Goal: Check status: Check status

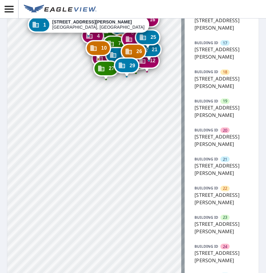
scroll to position [339, 0]
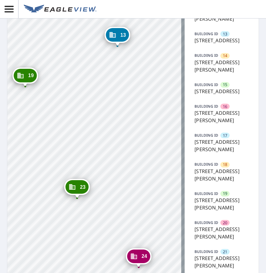
drag, startPoint x: 85, startPoint y: 143, endPoint x: 122, endPoint y: 151, distance: 37.9
click at [122, 151] on div "2 [STREET_ADDRESS] 3 [STREET_ADDRESS][PERSON_NAME] 4 [STREET_ADDRESS][PERSON_NA…" at bounding box center [95, 96] width 177 height 825
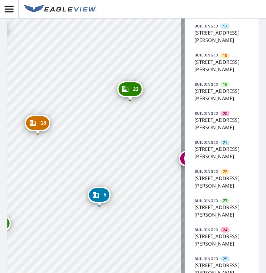
scroll to position [462, 0]
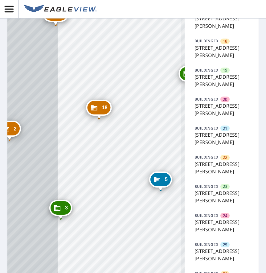
drag, startPoint x: 134, startPoint y: 179, endPoint x: 145, endPoint y: 179, distance: 10.8
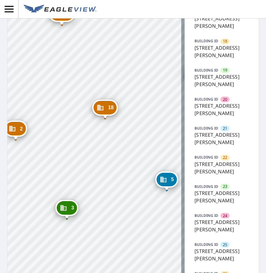
drag, startPoint x: 90, startPoint y: 198, endPoint x: 86, endPoint y: 221, distance: 24.1
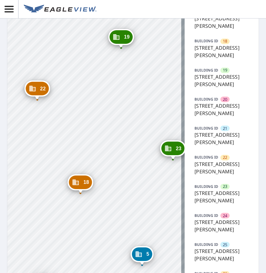
drag, startPoint x: 93, startPoint y: 173, endPoint x: 82, endPoint y: 203, distance: 32.3
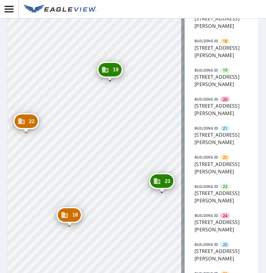
drag, startPoint x: 98, startPoint y: 166, endPoint x: 78, endPoint y: 180, distance: 24.6
